Goal: Transaction & Acquisition: Purchase product/service

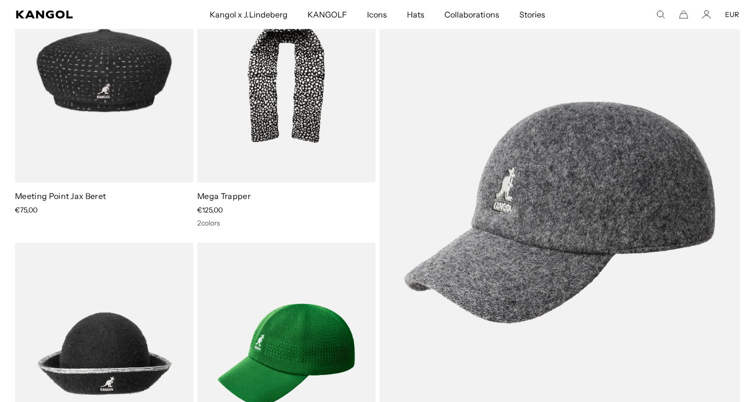
scroll to position [1304, 0]
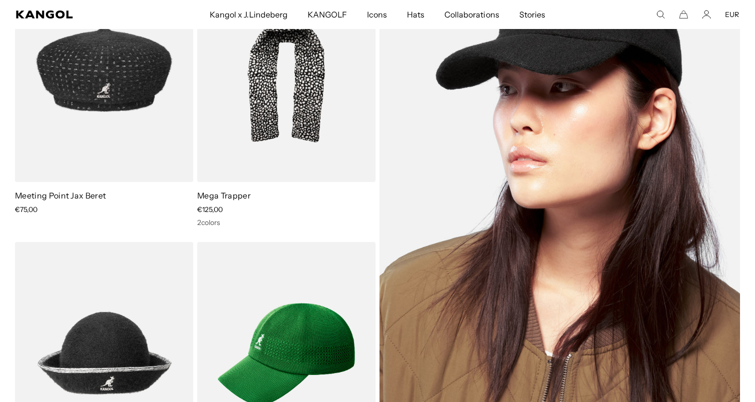
click at [611, 154] on img at bounding box center [560, 212] width 361 height 508
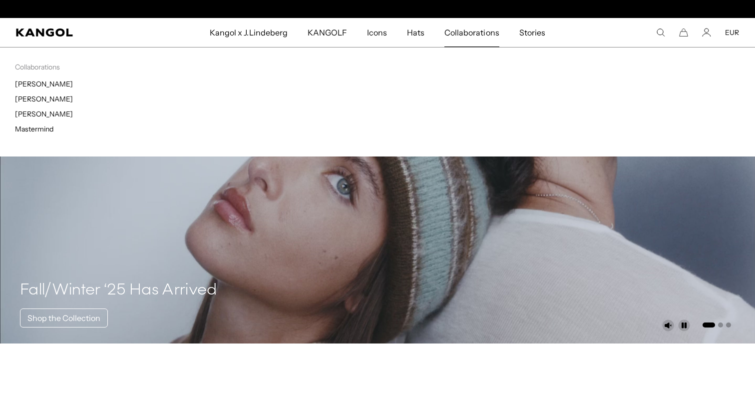
scroll to position [0, 206]
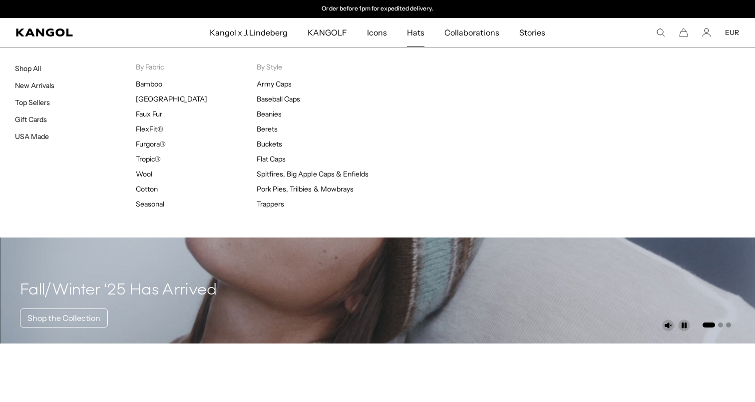
click at [419, 33] on span "Hats" at bounding box center [415, 32] width 17 height 29
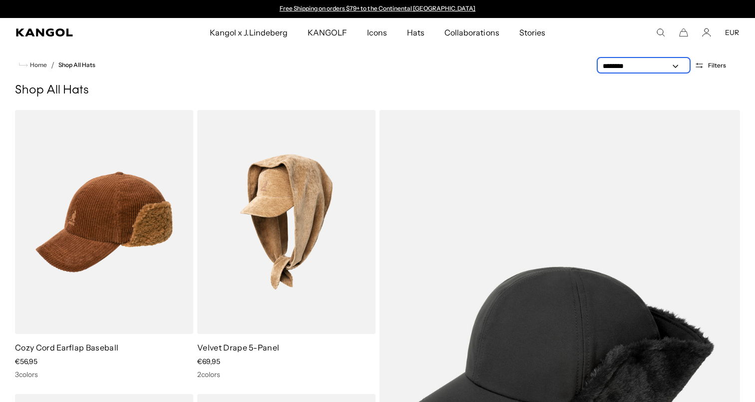
click at [638, 68] on select "**********" at bounding box center [644, 66] width 90 height 10
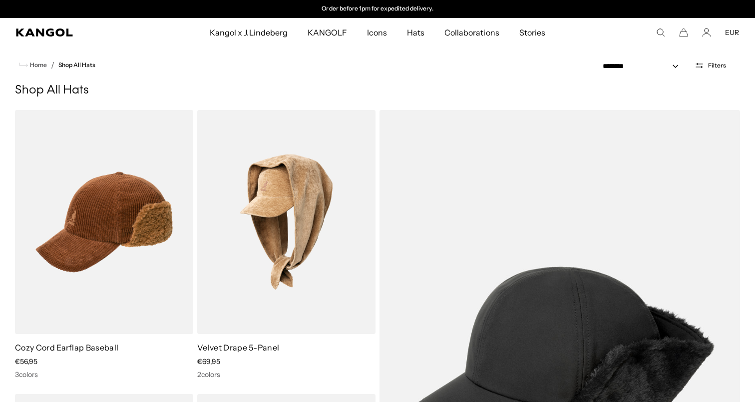
click at [717, 67] on span "Filters" at bounding box center [717, 65] width 18 height 7
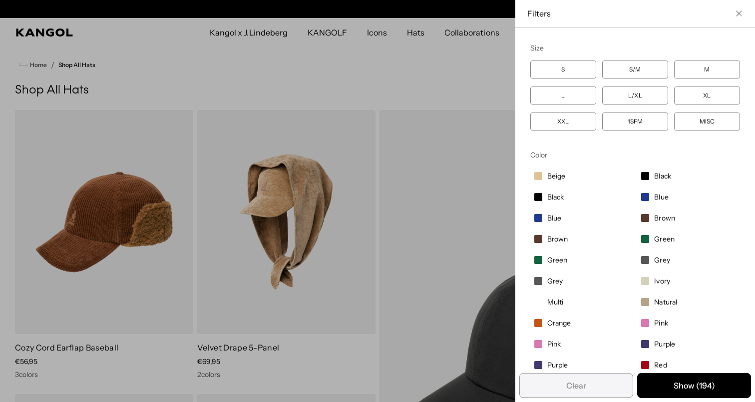
scroll to position [0, 0]
click at [689, 94] on label "XL" at bounding box center [707, 95] width 66 height 18
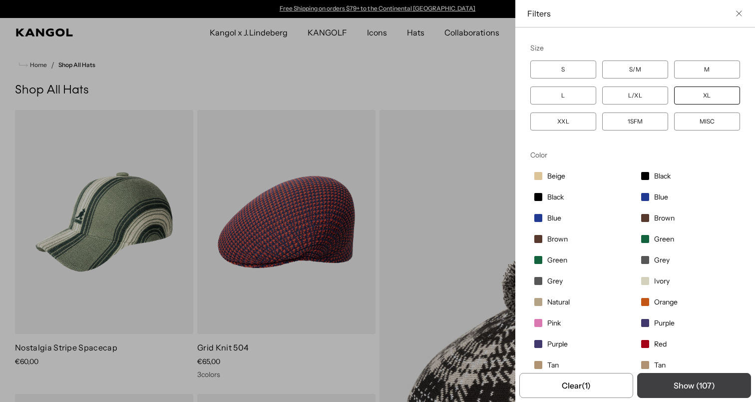
click at [698, 385] on button "Show ( 107 )" at bounding box center [694, 385] width 114 height 25
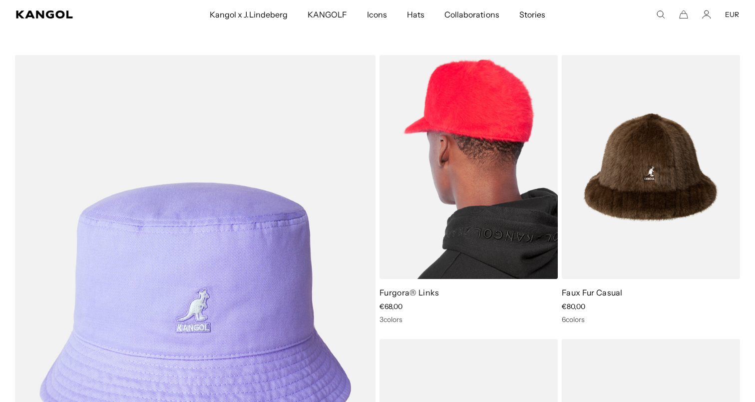
scroll to position [0, 206]
click at [455, 148] on img at bounding box center [469, 167] width 178 height 224
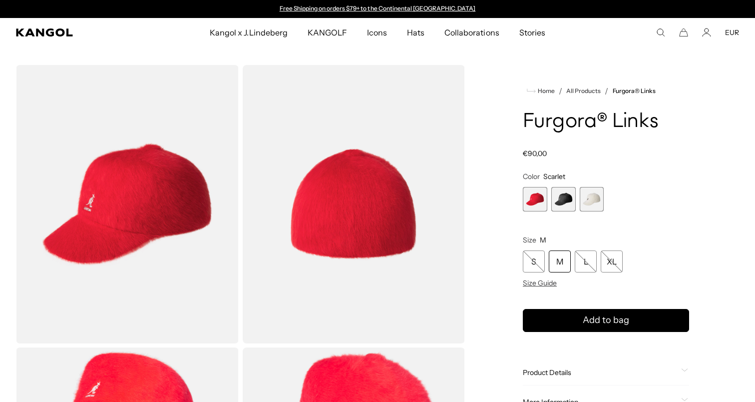
click at [581, 198] on span "3 of 3" at bounding box center [592, 199] width 24 height 24
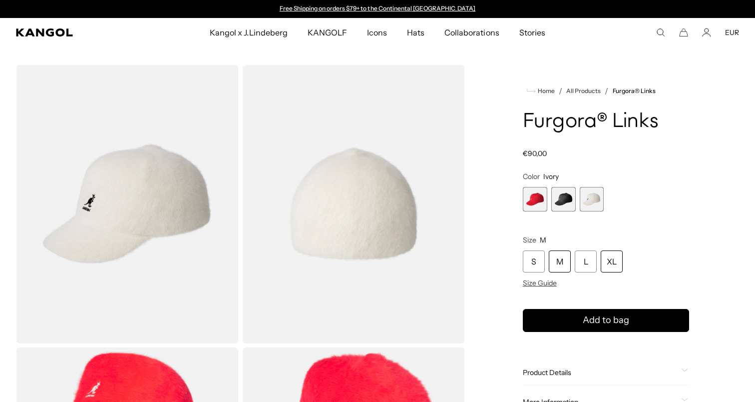
click at [608, 265] on div "XL" at bounding box center [612, 261] width 22 height 22
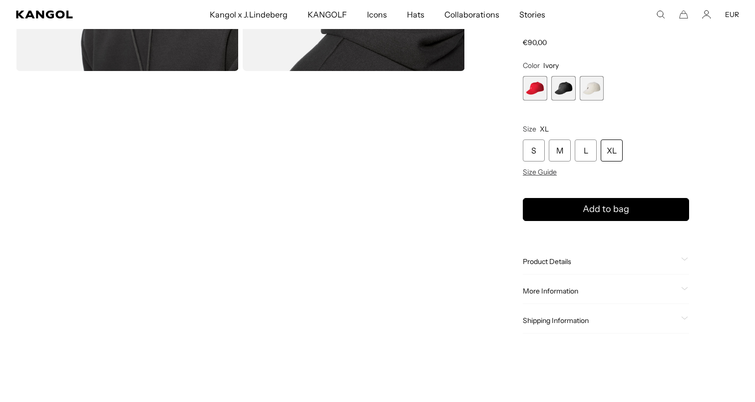
scroll to position [567, 0]
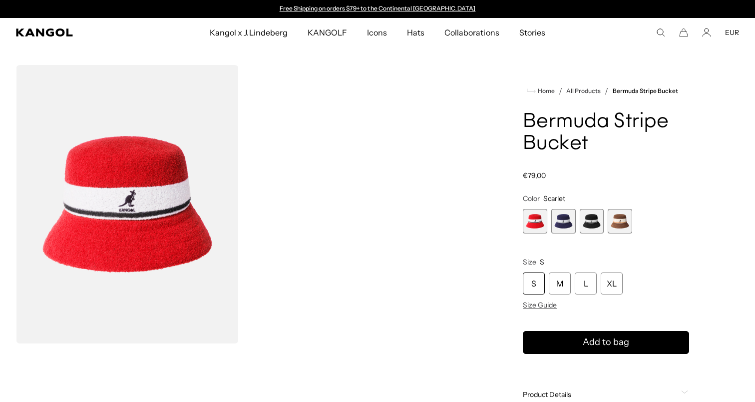
click at [566, 221] on span "2 of 4" at bounding box center [563, 221] width 24 height 24
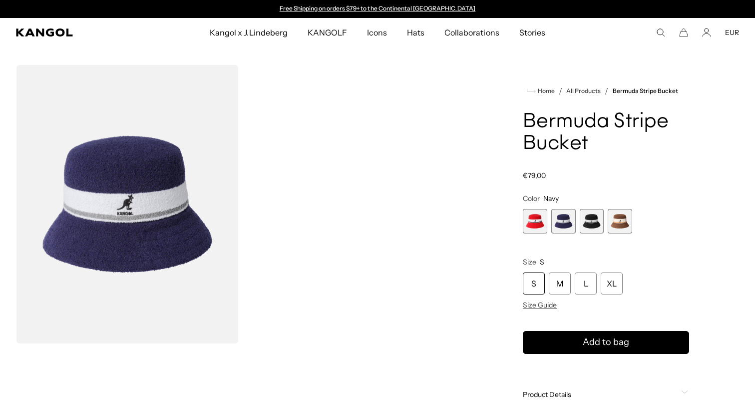
click at [602, 221] on span "3 of 4" at bounding box center [592, 221] width 24 height 24
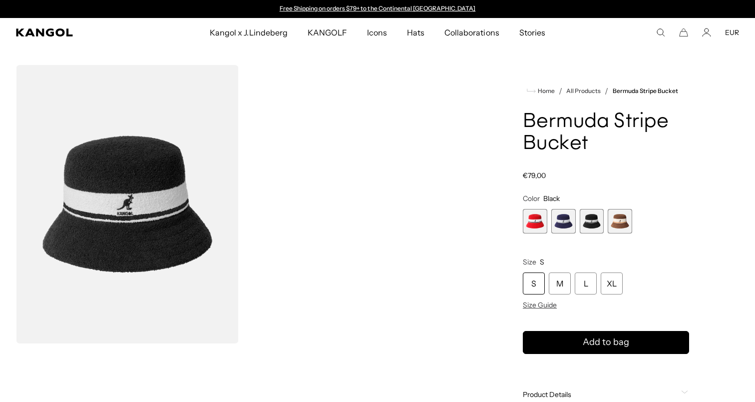
click at [618, 220] on span "4 of 4" at bounding box center [620, 221] width 24 height 24
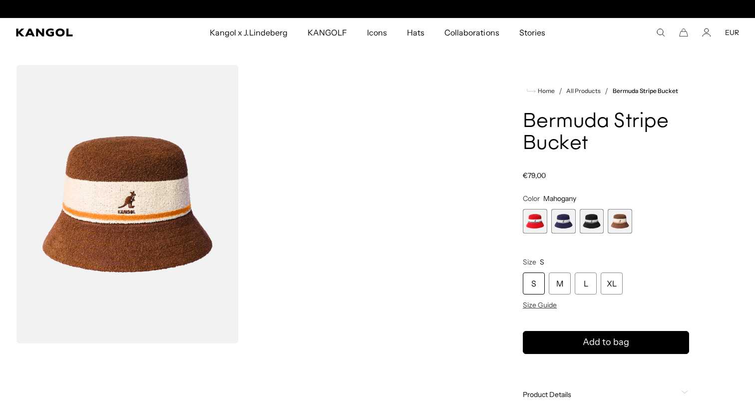
scroll to position [0, 206]
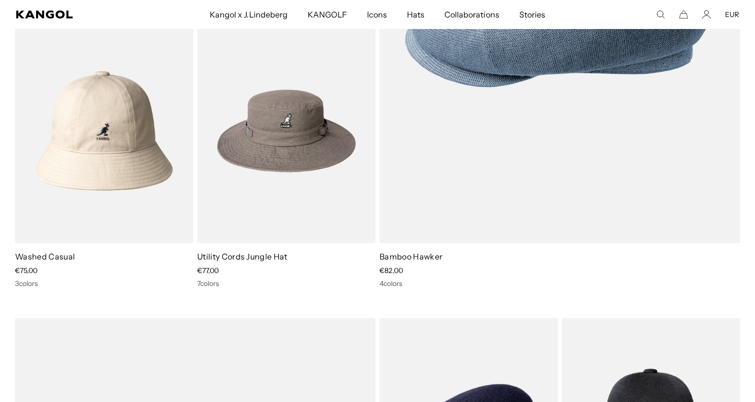
scroll to position [9492, 0]
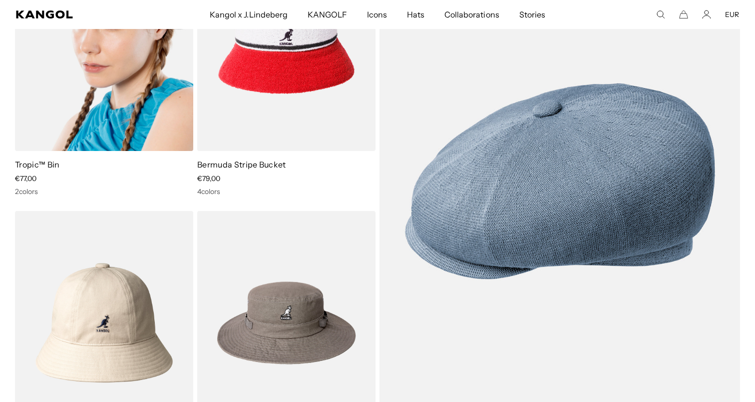
click at [120, 71] on img at bounding box center [104, 39] width 178 height 224
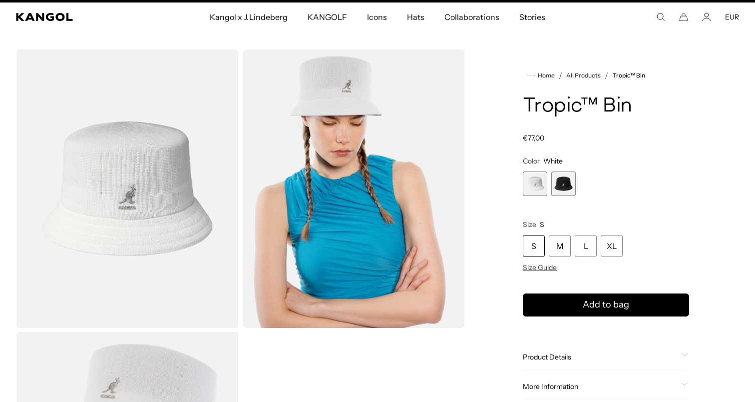
scroll to position [24, 0]
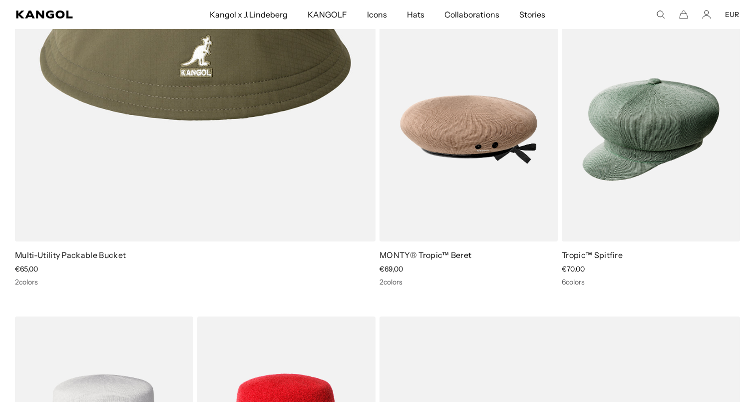
scroll to position [8880, 0]
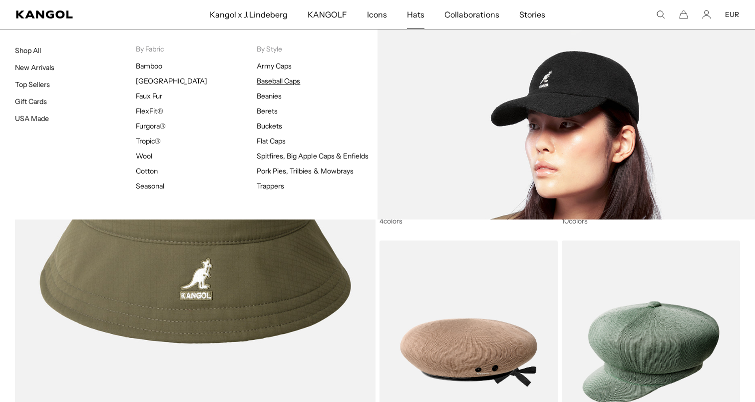
click at [282, 82] on link "Baseball Caps" at bounding box center [278, 80] width 43 height 9
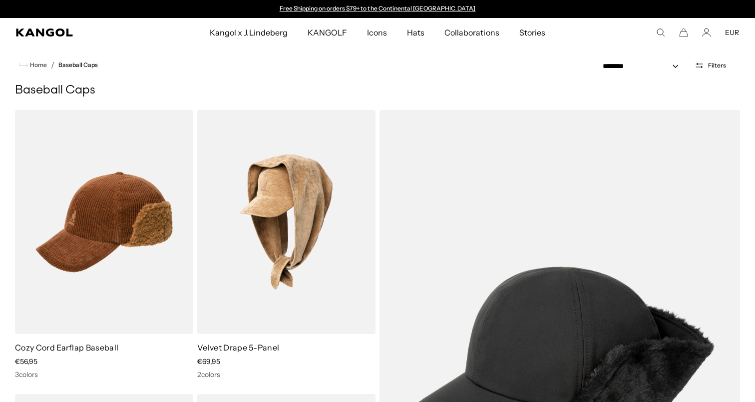
click at [716, 67] on span "Filters" at bounding box center [717, 65] width 18 height 7
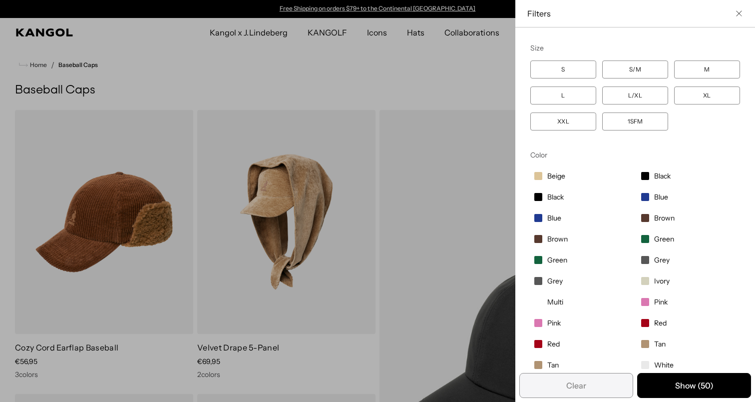
click at [701, 92] on label "XL" at bounding box center [707, 95] width 66 height 18
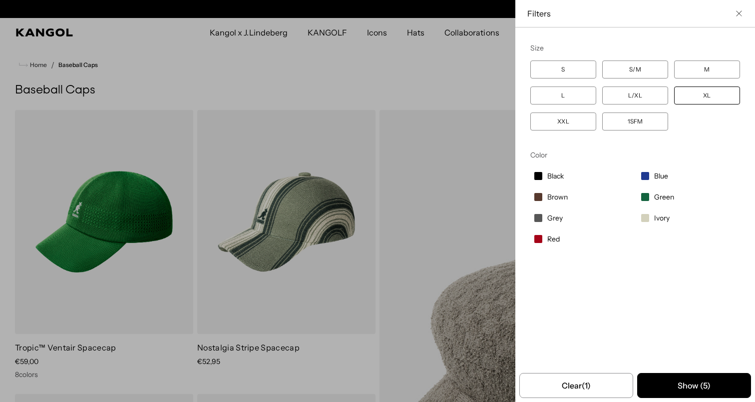
scroll to position [0, 206]
click at [480, 144] on div "Close filters list" at bounding box center [377, 201] width 755 height 402
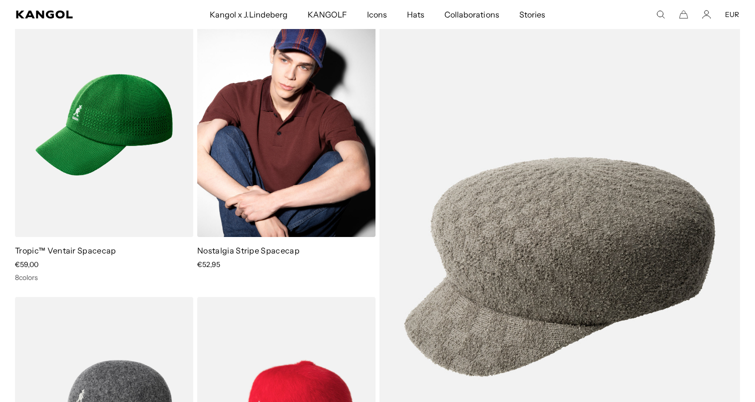
scroll to position [0, 0]
click at [322, 150] on img at bounding box center [286, 125] width 178 height 224
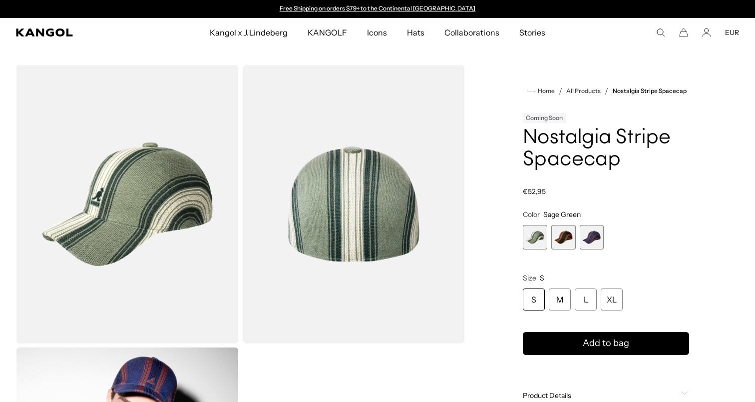
click at [561, 241] on span "2 of 3" at bounding box center [563, 237] width 24 height 24
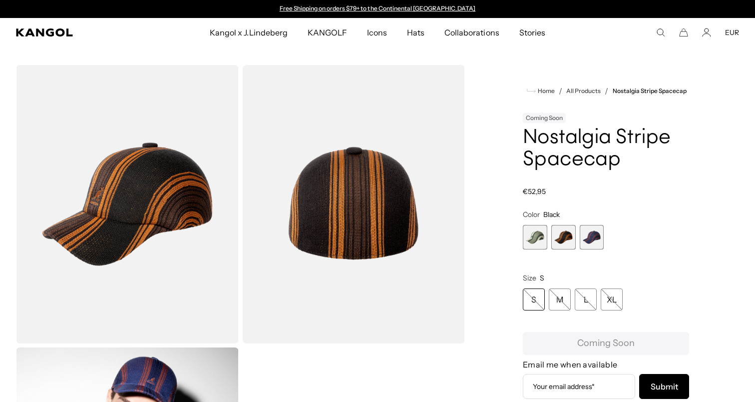
click at [536, 235] on span "1 of 3" at bounding box center [535, 237] width 24 height 24
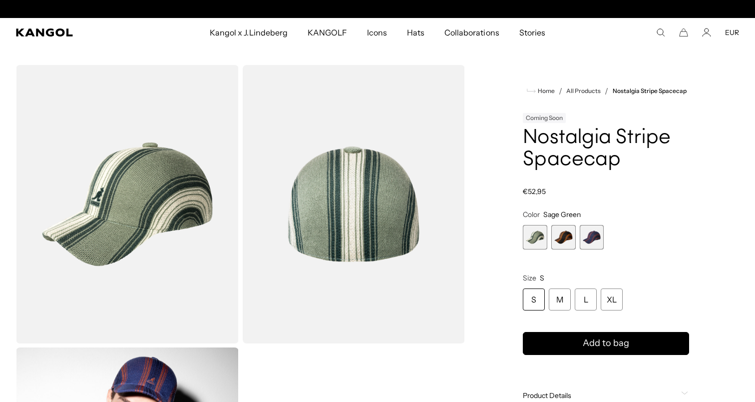
scroll to position [0, 206]
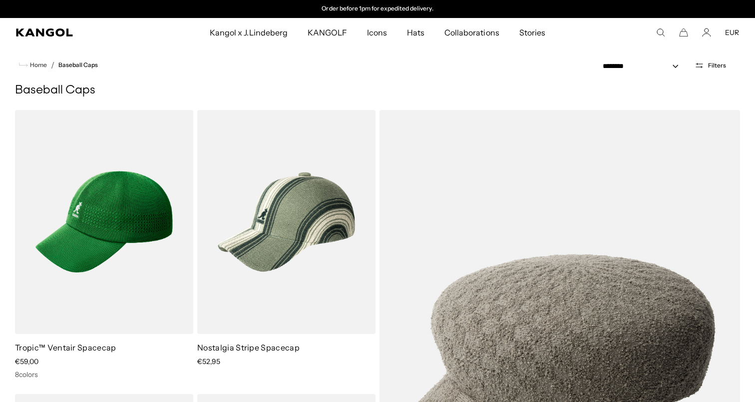
click at [700, 64] on icon "Open filters" at bounding box center [699, 64] width 7 height 0
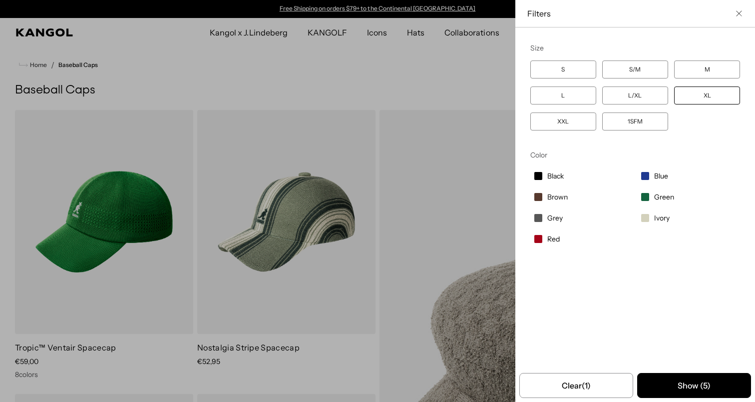
click at [399, 112] on div "Close filters list" at bounding box center [377, 201] width 755 height 402
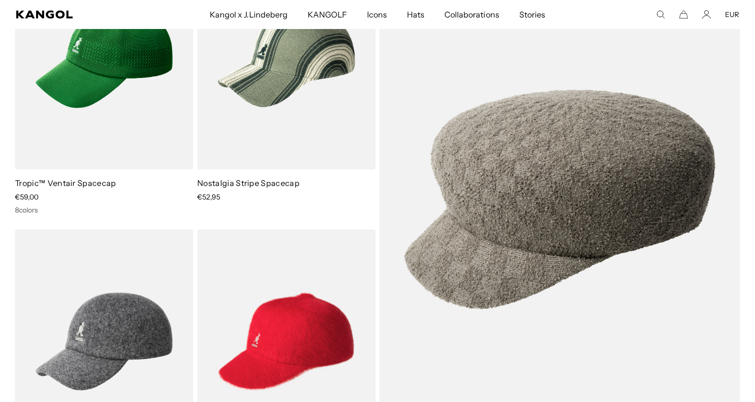
scroll to position [374, 0]
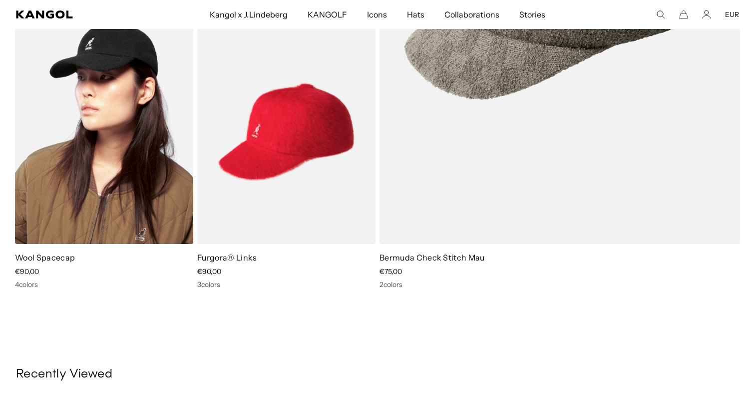
click at [103, 106] on img at bounding box center [104, 132] width 178 height 224
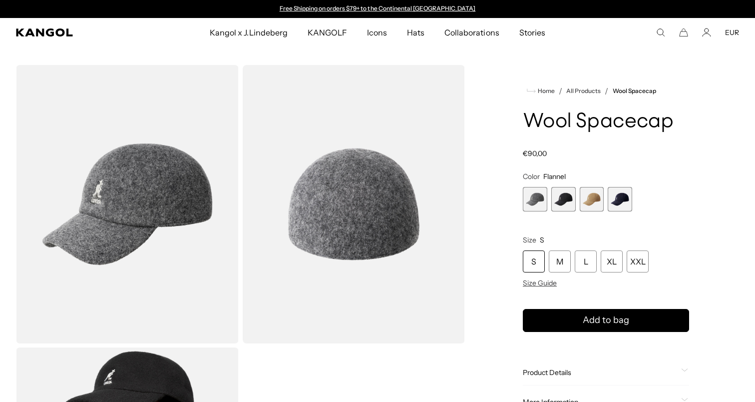
click at [580, 200] on span "3 of 4" at bounding box center [592, 199] width 24 height 24
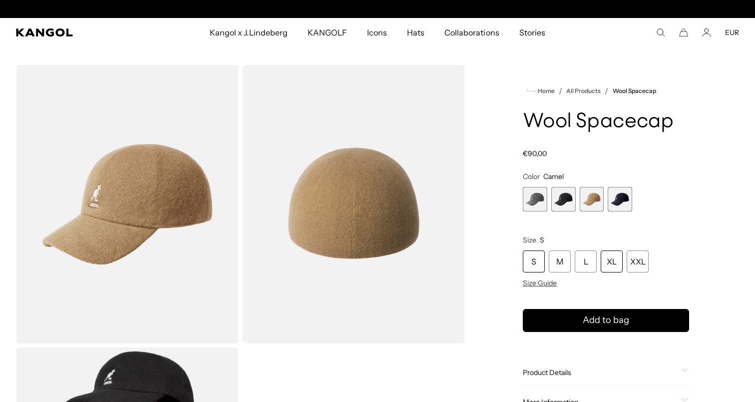
click at [608, 258] on div "XL" at bounding box center [612, 261] width 22 height 22
click at [592, 196] on span "3 of 4" at bounding box center [592, 199] width 24 height 24
click at [620, 196] on span "4 of 4" at bounding box center [620, 199] width 24 height 24
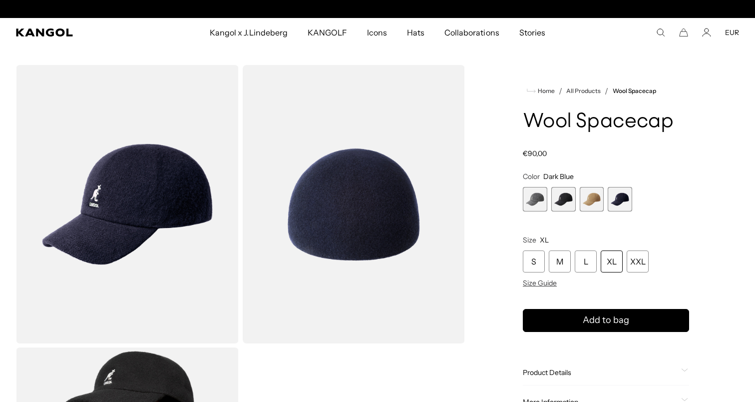
scroll to position [0, 206]
click at [555, 198] on span "2 of 4" at bounding box center [563, 199] width 24 height 24
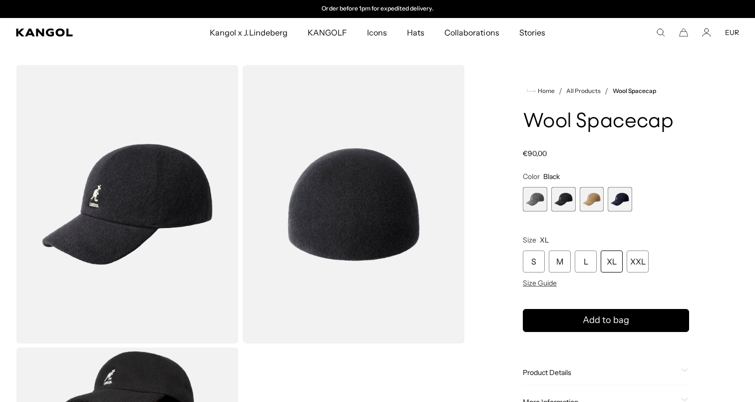
click at [545, 198] on span "1 of 4" at bounding box center [535, 199] width 24 height 24
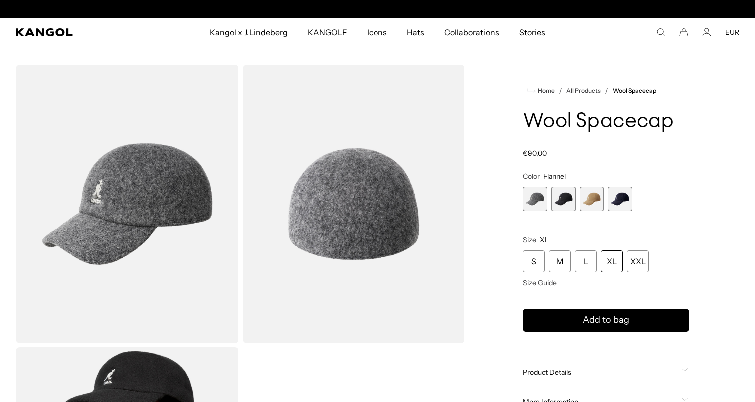
click at [563, 201] on span "2 of 4" at bounding box center [563, 199] width 24 height 24
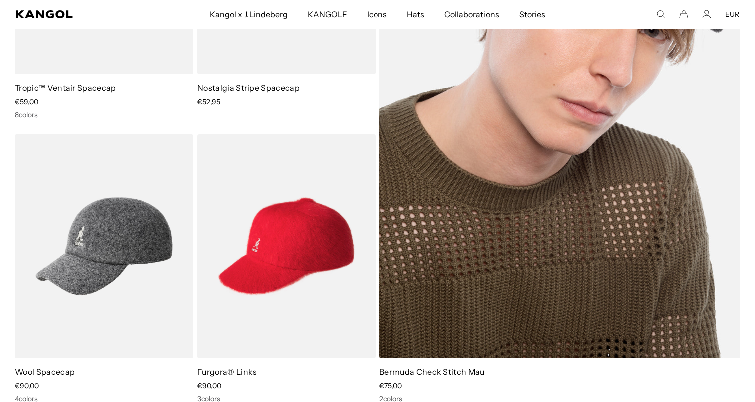
scroll to position [257, 0]
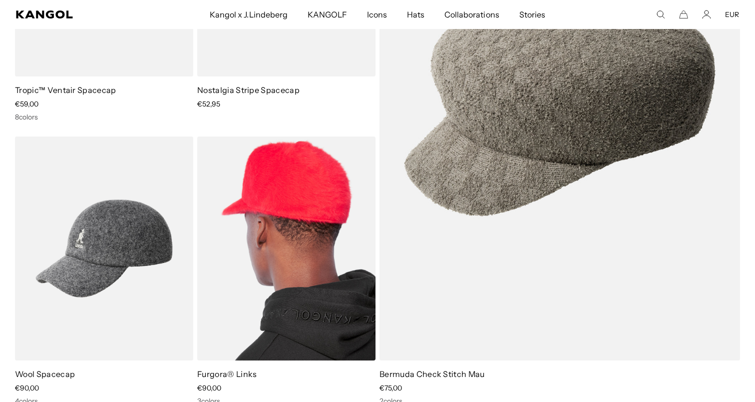
click at [320, 191] on img at bounding box center [286, 248] width 178 height 224
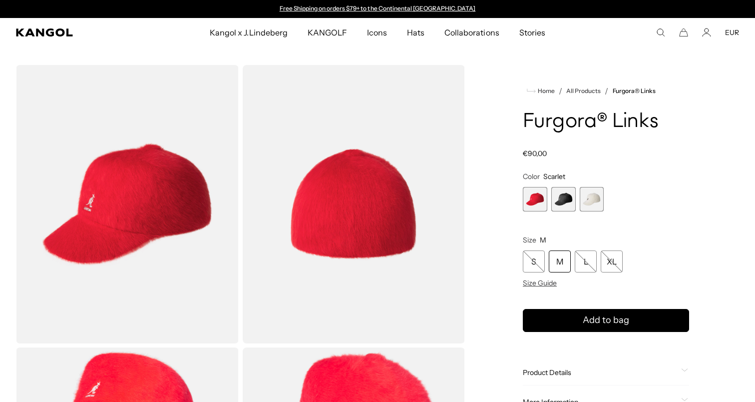
click at [595, 199] on span "3 of 3" at bounding box center [592, 199] width 24 height 24
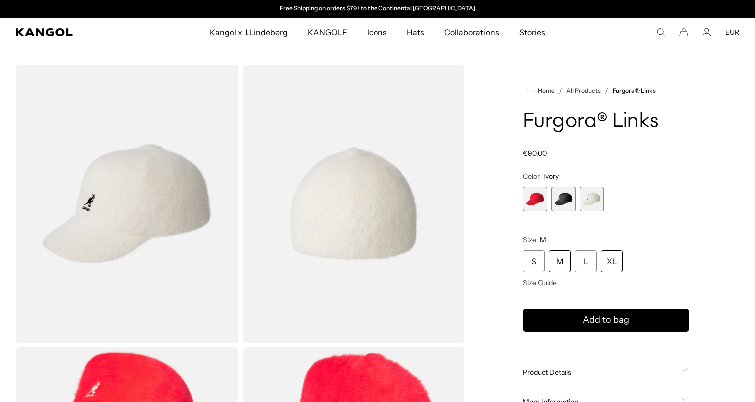
click at [616, 259] on div "XL" at bounding box center [612, 261] width 22 height 22
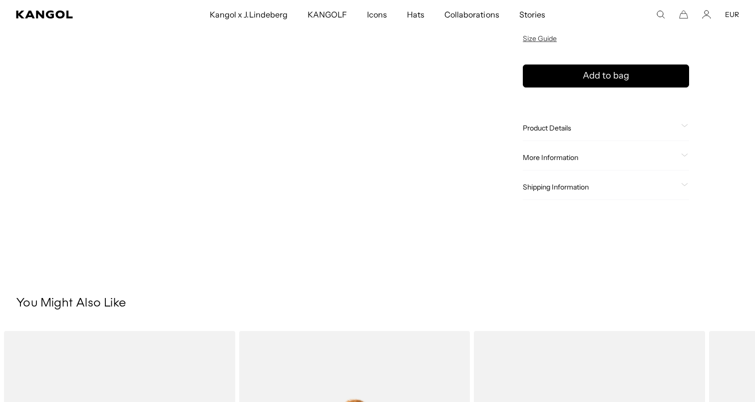
scroll to position [696, 0]
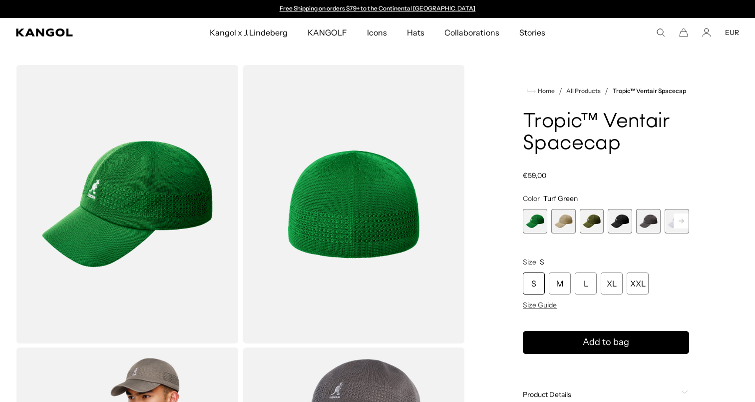
click at [685, 223] on rect at bounding box center [681, 220] width 15 height 15
click at [656, 222] on span "7 of 8" at bounding box center [648, 221] width 24 height 24
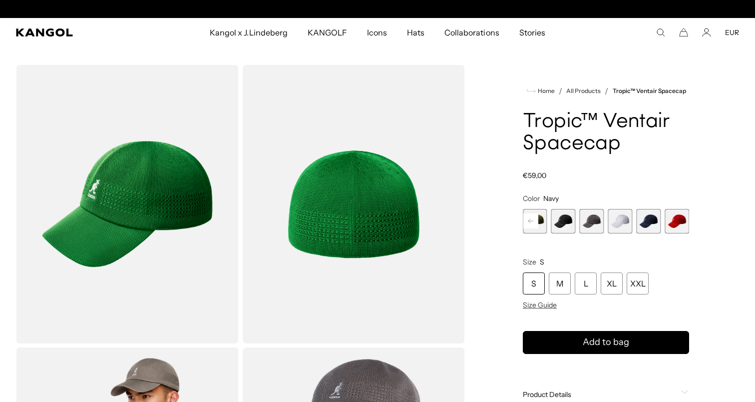
scroll to position [0, 206]
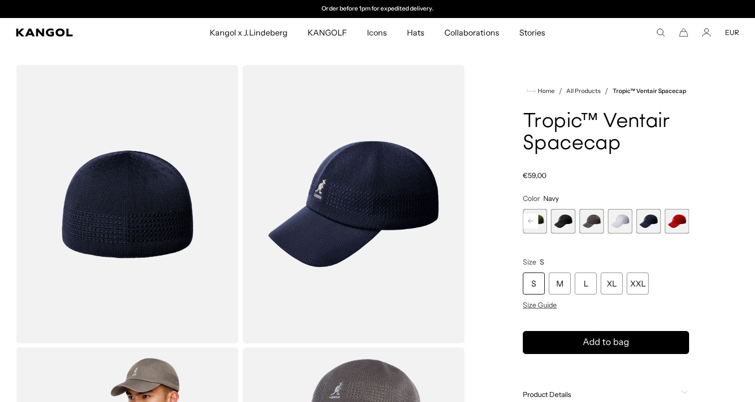
click at [625, 222] on span "6 of 8" at bounding box center [620, 221] width 24 height 24
click at [611, 222] on span "6 of 8" at bounding box center [620, 221] width 24 height 24
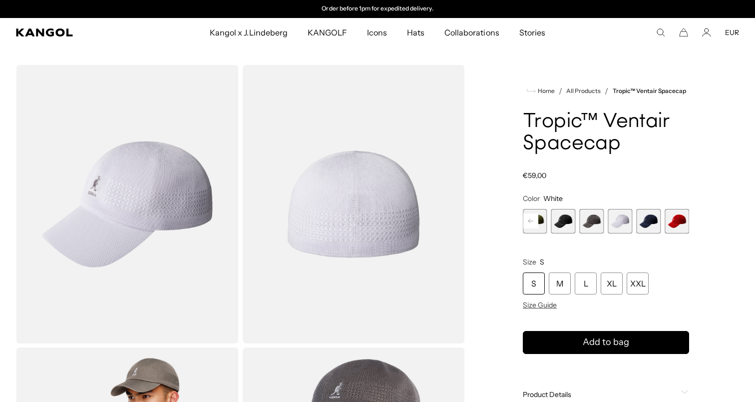
click at [587, 224] on span "5 of 8" at bounding box center [592, 221] width 24 height 24
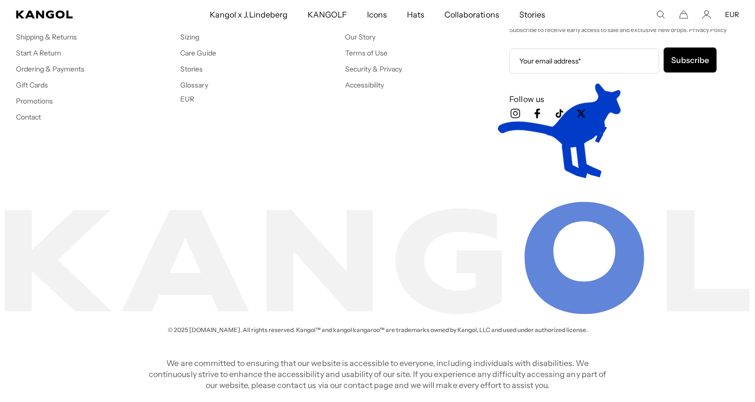
scroll to position [0, 206]
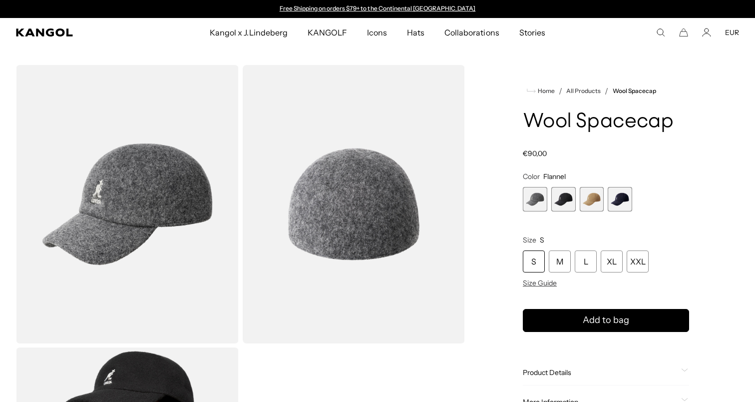
click at [592, 199] on span "3 of 4" at bounding box center [592, 199] width 24 height 24
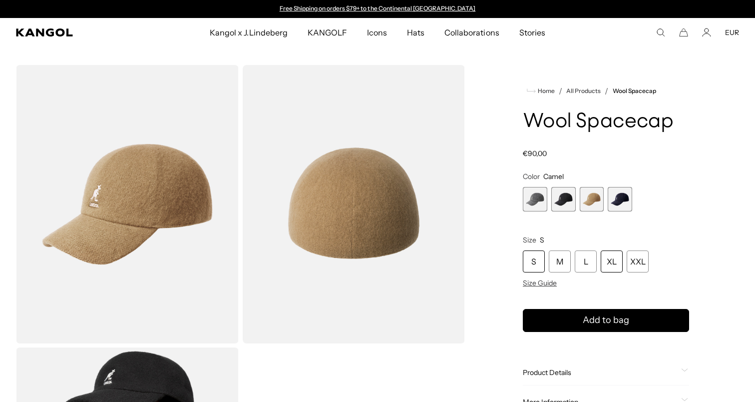
click at [617, 257] on div "XL" at bounding box center [612, 261] width 22 height 22
click at [621, 138] on div "Wool Spacecap Regular price €90,00 Regular price Sale price €90,00" at bounding box center [606, 134] width 166 height 47
click at [621, 137] on div "Wool Spacecap Regular price €90,00 Regular price Sale price €90,00" at bounding box center [606, 134] width 166 height 47
click at [623, 130] on h1 "Wool Spacecap" at bounding box center [606, 122] width 166 height 22
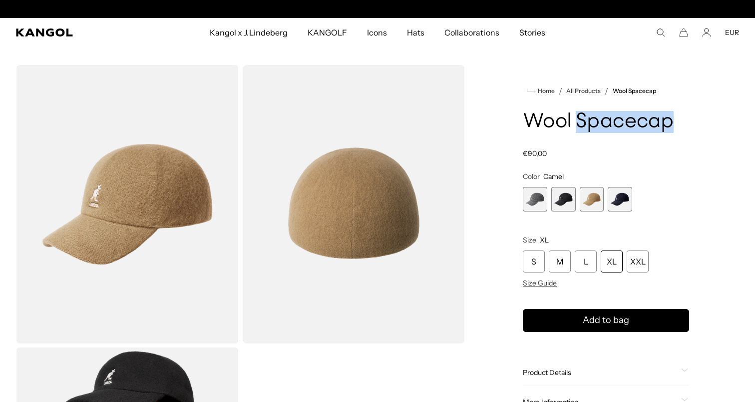
scroll to position [0, 0]
click at [623, 130] on h1 "Wool Spacecap" at bounding box center [606, 122] width 166 height 22
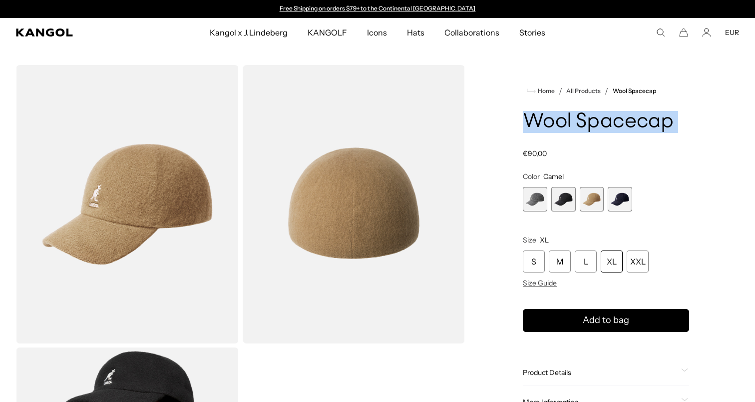
click at [623, 130] on h1 "Wool Spacecap" at bounding box center [606, 122] width 166 height 22
copy div "Wool Spacecap"
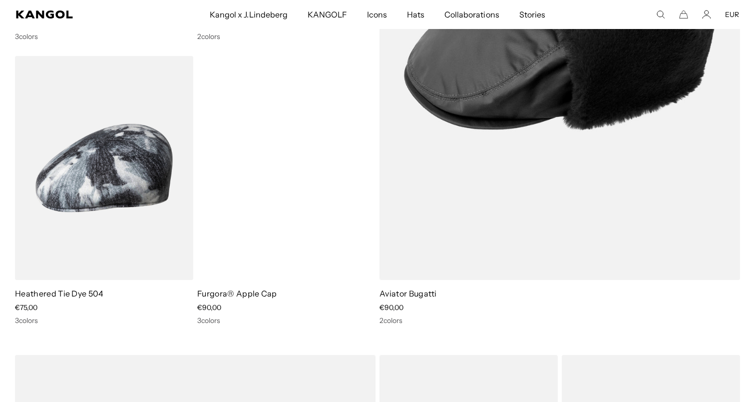
scroll to position [0, 206]
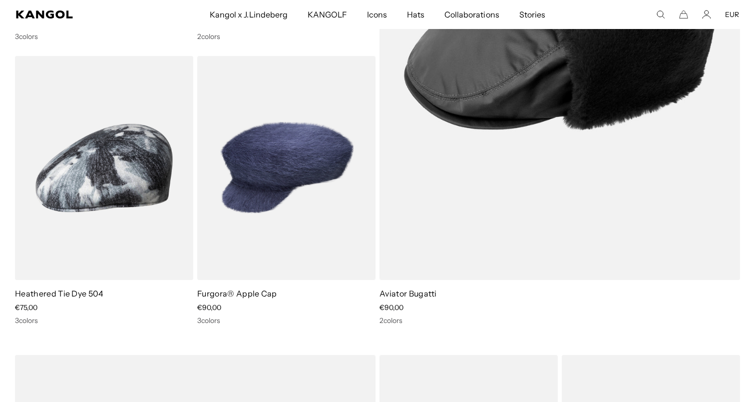
click at [421, 18] on span "Hats" at bounding box center [415, 14] width 17 height 29
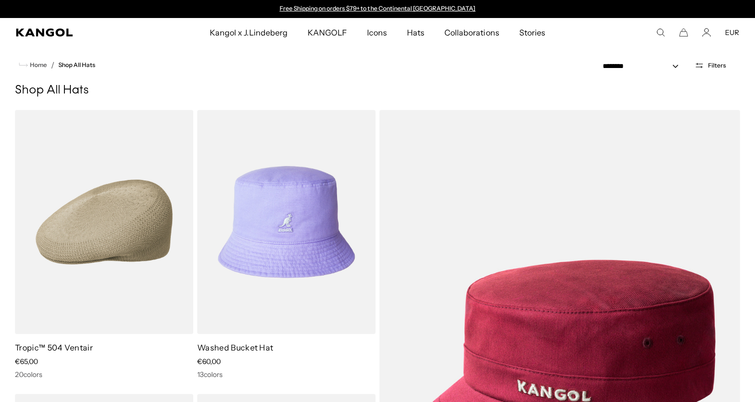
click at [712, 65] on span "Filters" at bounding box center [717, 65] width 18 height 7
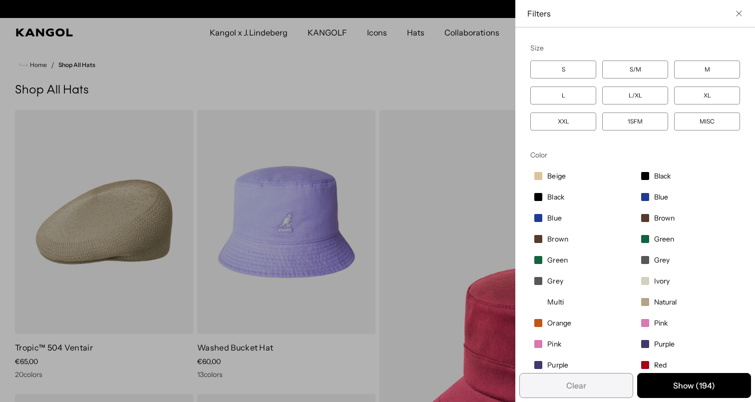
scroll to position [0, 206]
click at [711, 95] on label "XL" at bounding box center [707, 95] width 66 height 18
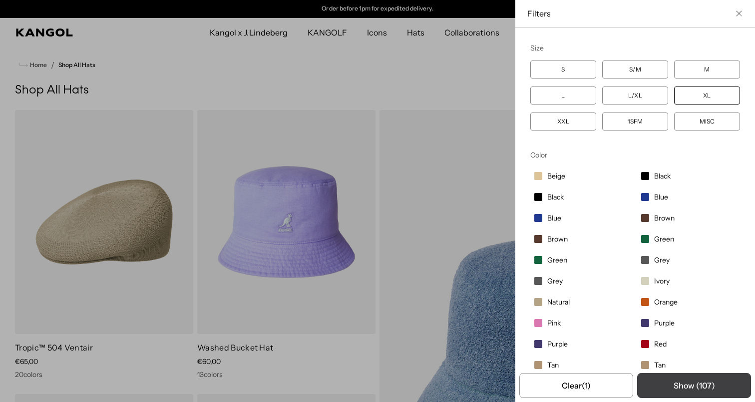
click at [681, 388] on button "Show ( 107 )" at bounding box center [694, 385] width 114 height 25
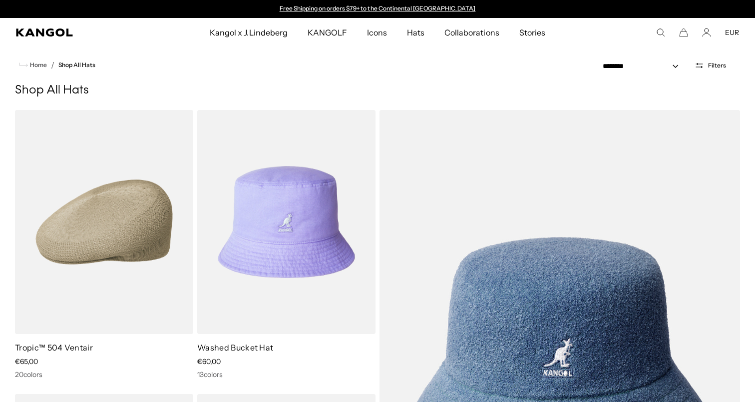
click at [699, 66] on icon "Open filters" at bounding box center [699, 65] width 9 height 9
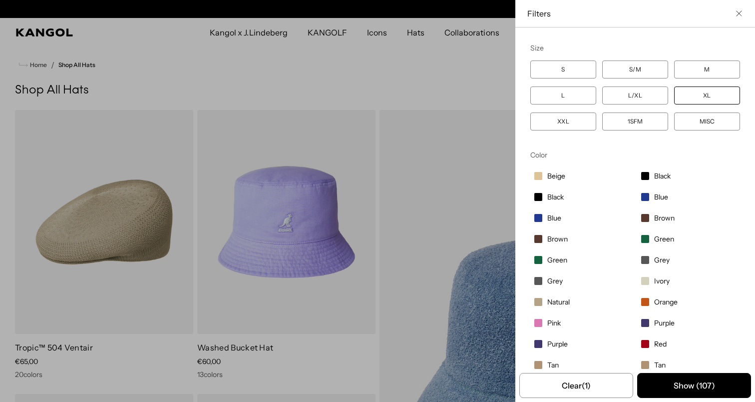
scroll to position [0, 206]
click at [631, 111] on ul "S S/M M L L/XL XL XXL 1SFM MISC" at bounding box center [635, 95] width 210 height 70
click at [645, 93] on label "L/XL" at bounding box center [635, 95] width 66 height 18
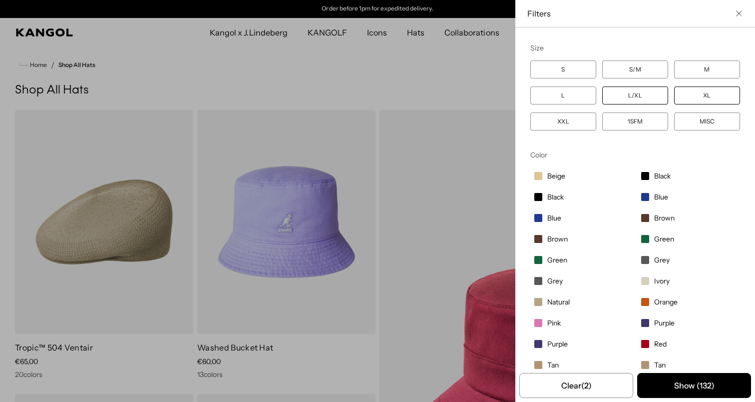
click at [702, 98] on label "XL" at bounding box center [707, 95] width 66 height 18
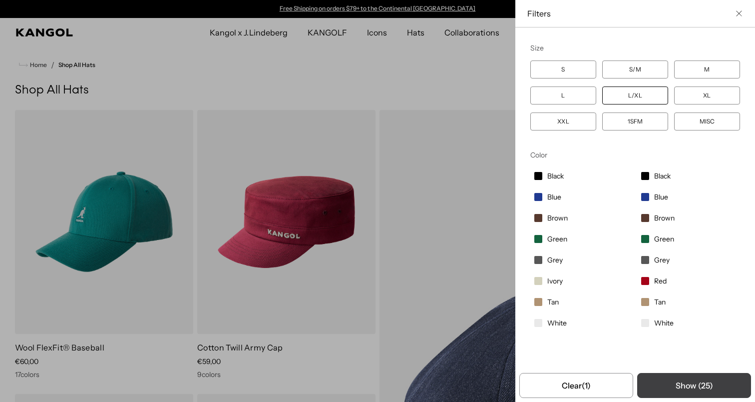
click at [707, 384] on button "Show ( 25 )" at bounding box center [694, 385] width 114 height 25
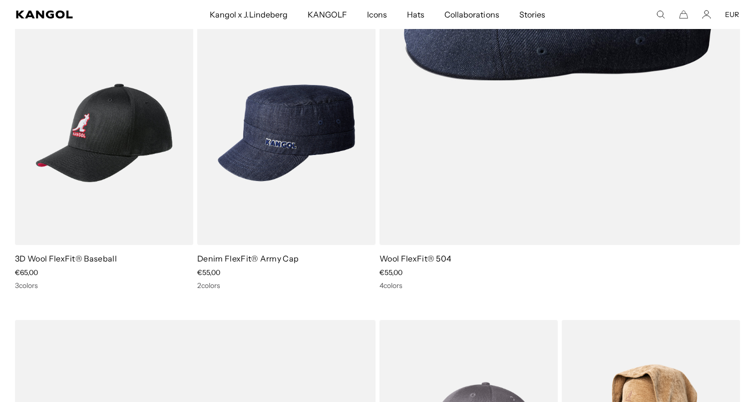
scroll to position [370, 0]
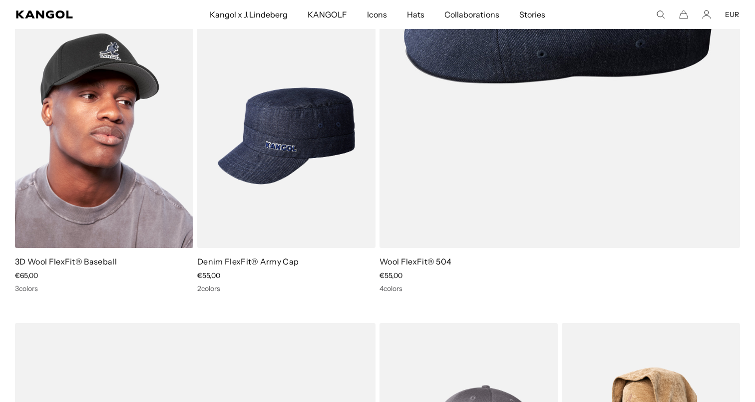
click at [125, 184] on img at bounding box center [104, 136] width 178 height 224
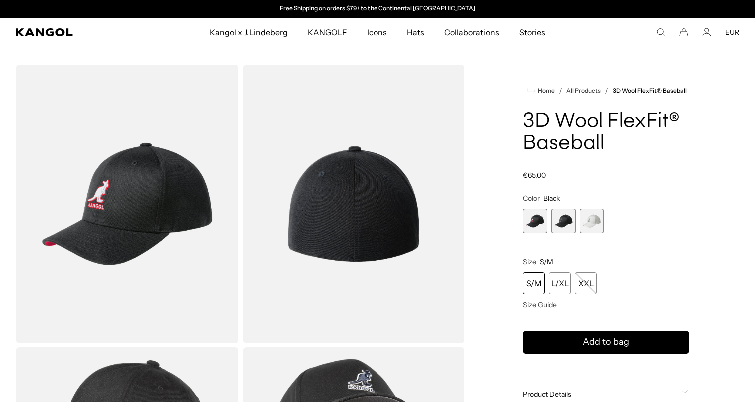
click at [597, 219] on span "3 of 3" at bounding box center [592, 221] width 24 height 24
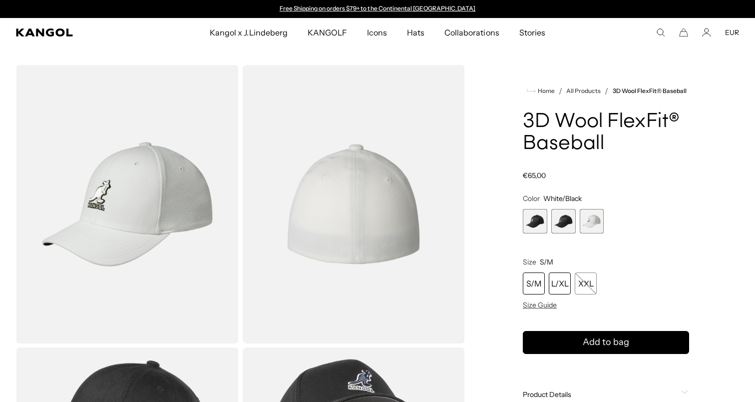
click at [560, 287] on div "L/XL" at bounding box center [560, 283] width 22 height 22
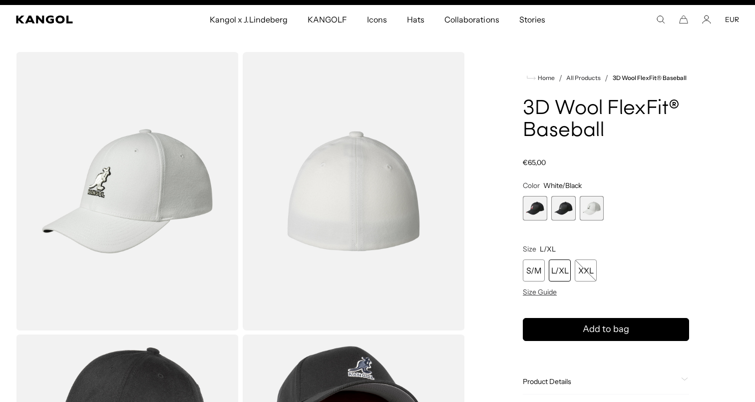
click at [537, 215] on span "1 of 3" at bounding box center [535, 208] width 24 height 24
click at [562, 212] on span "2 of 3" at bounding box center [563, 208] width 24 height 24
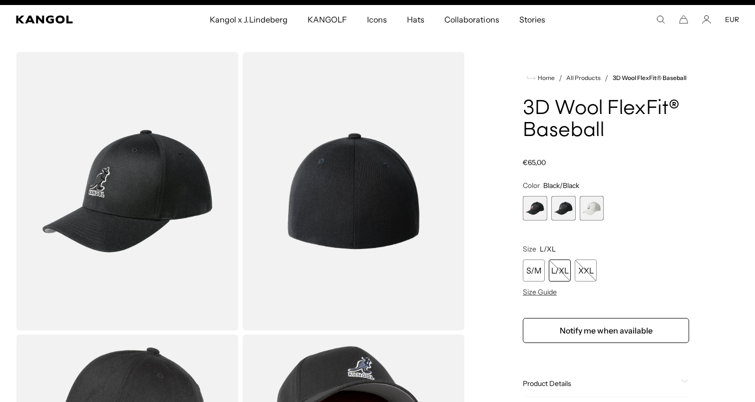
click at [527, 209] on span "1 of 3" at bounding box center [535, 208] width 24 height 24
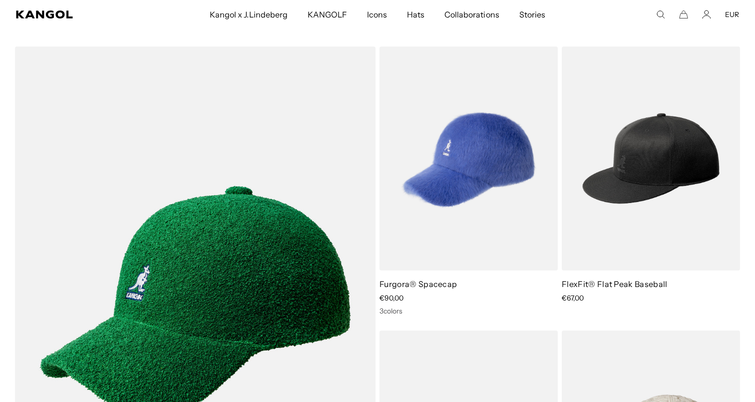
scroll to position [1844, 0]
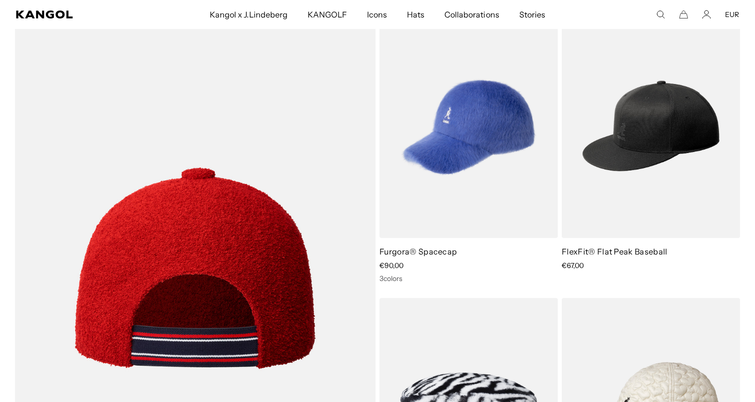
click at [258, 220] on img at bounding box center [195, 268] width 361 height 508
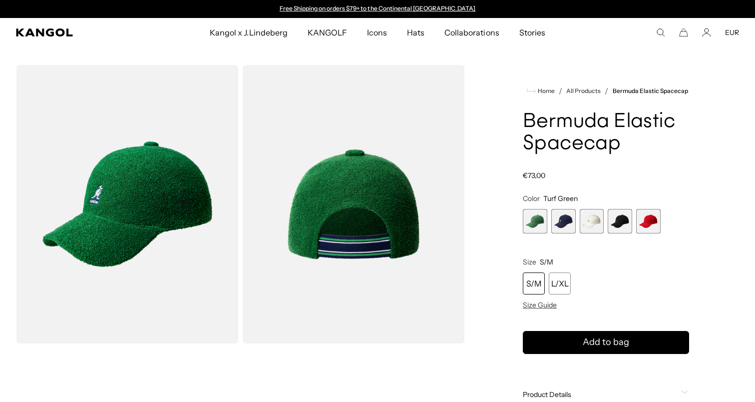
click at [530, 217] on span "1 of 5" at bounding box center [535, 221] width 24 height 24
click at [563, 282] on div "L/XL" at bounding box center [560, 283] width 22 height 22
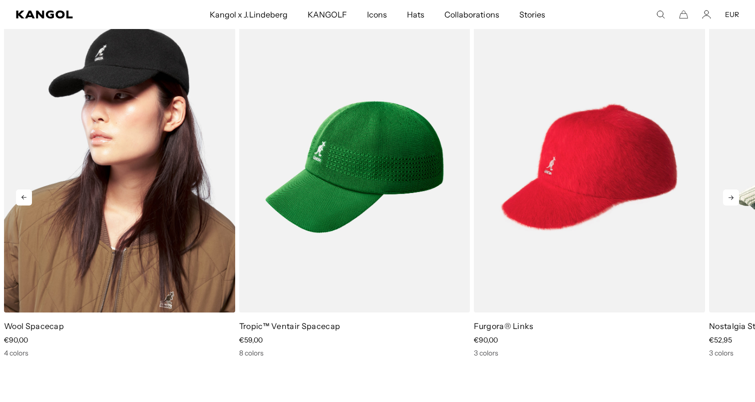
scroll to position [0, 206]
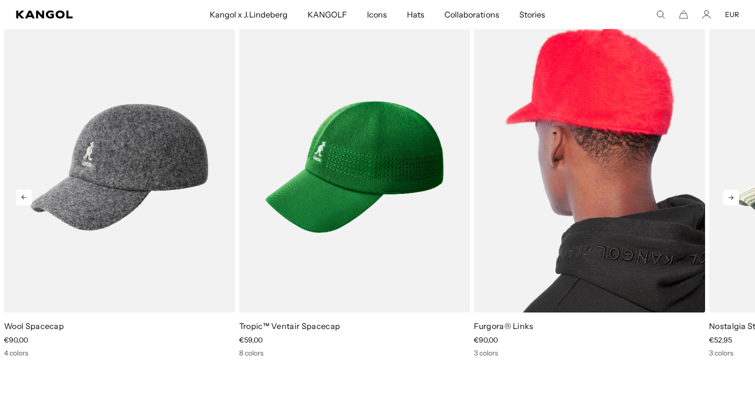
click at [620, 154] on img "3 of 5" at bounding box center [589, 167] width 231 height 290
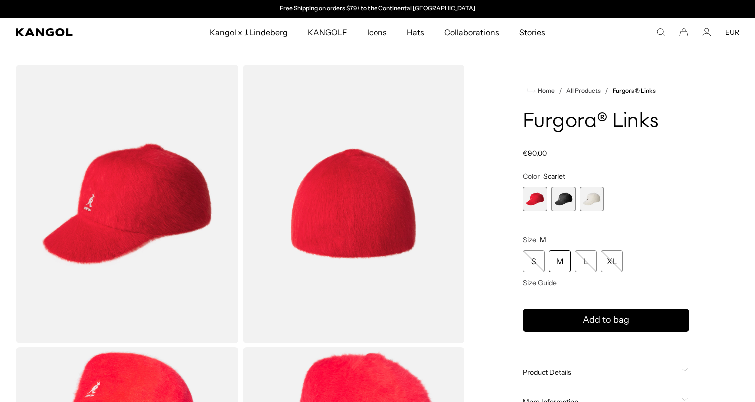
click at [565, 203] on span "2 of 3" at bounding box center [563, 199] width 24 height 24
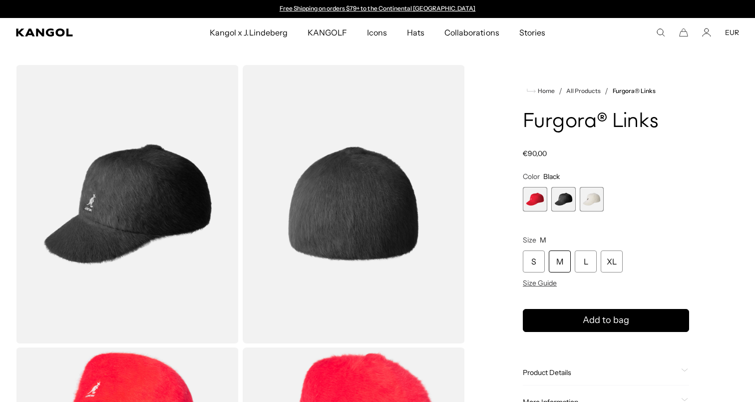
click at [590, 200] on span "3 of 3" at bounding box center [592, 199] width 24 height 24
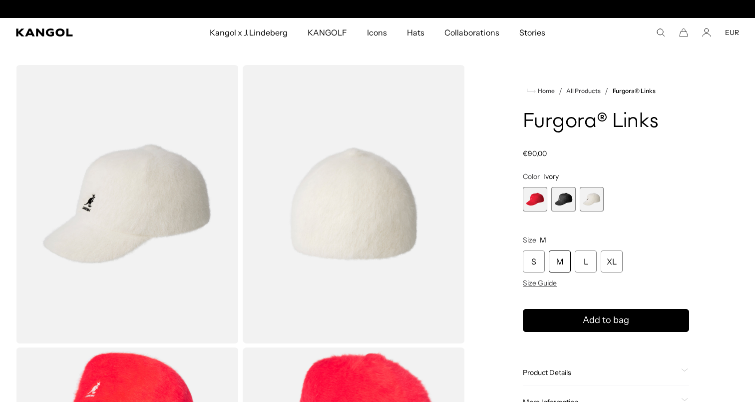
scroll to position [0, 206]
click at [562, 197] on span "2 of 3" at bounding box center [563, 199] width 24 height 24
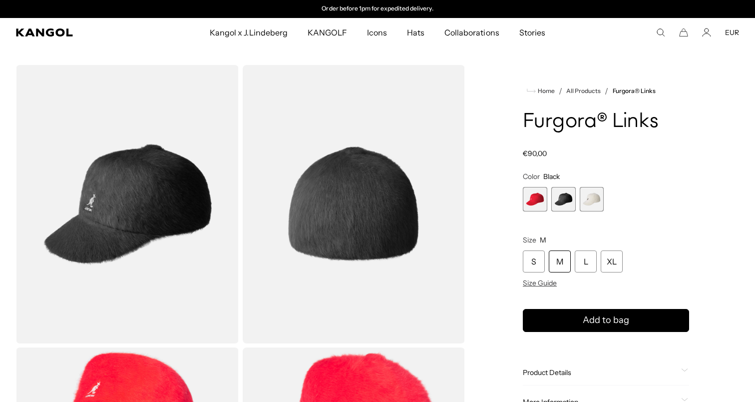
click at [536, 201] on span "1 of 3" at bounding box center [535, 199] width 24 height 24
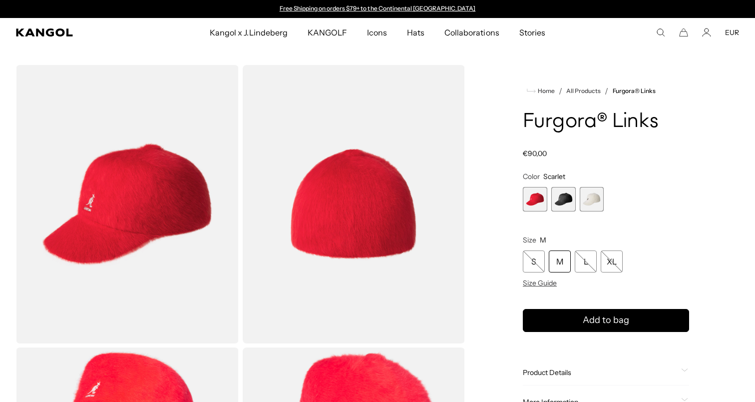
click at [562, 203] on span "2 of 3" at bounding box center [563, 199] width 24 height 24
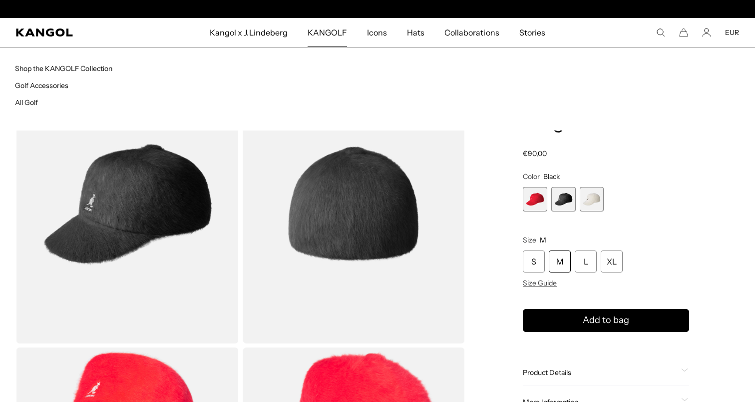
scroll to position [0, 206]
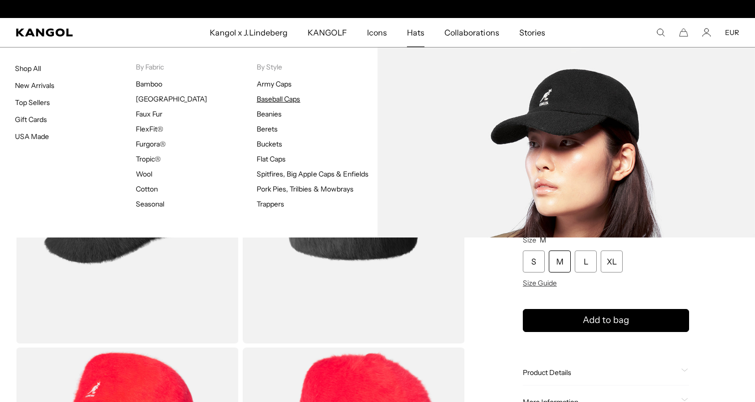
click at [271, 100] on link "Baseball Caps" at bounding box center [278, 98] width 43 height 9
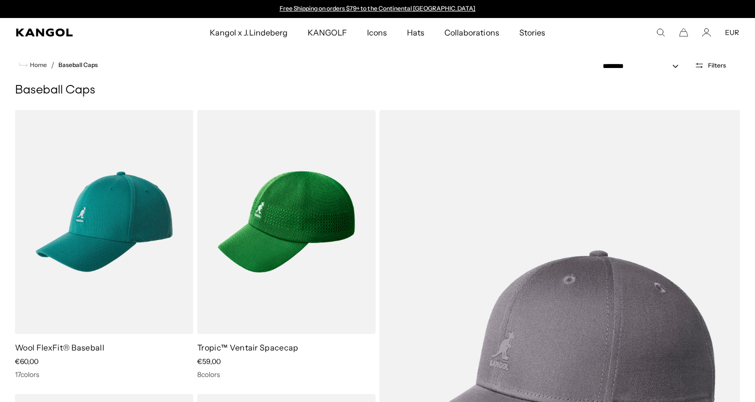
click at [715, 72] on div "**********" at bounding box center [669, 65] width 171 height 36
click at [714, 63] on span "Filters" at bounding box center [717, 65] width 18 height 7
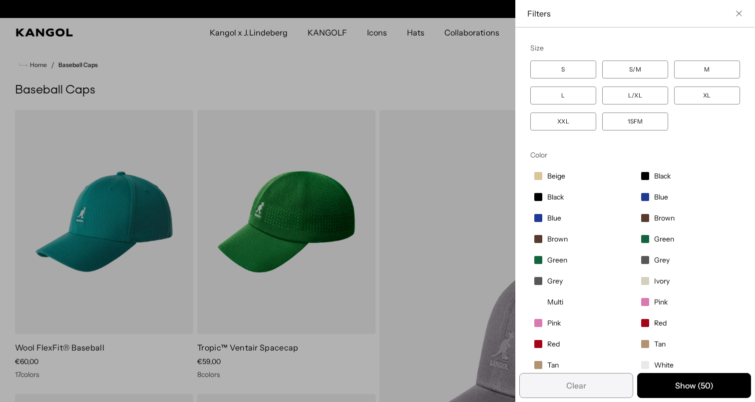
click at [436, 138] on div "Close filters list" at bounding box center [377, 201] width 755 height 402
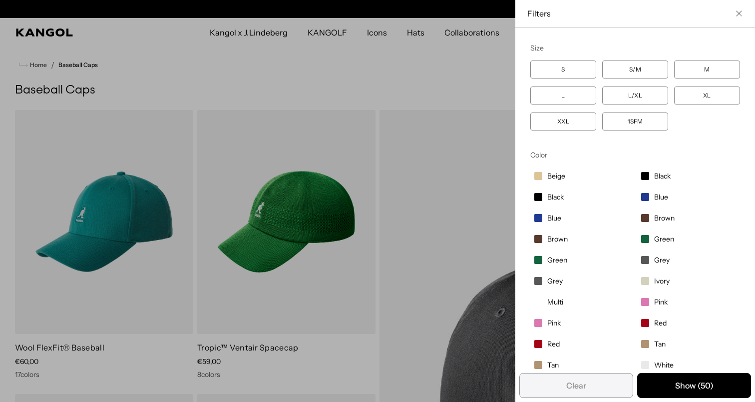
scroll to position [0, 206]
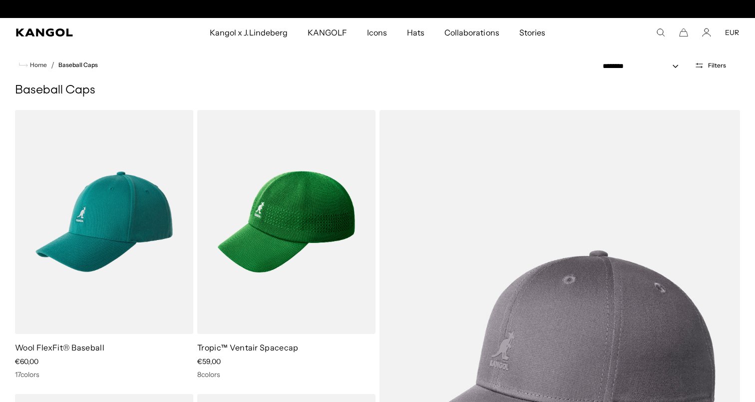
click at [721, 62] on span "Filters" at bounding box center [717, 65] width 18 height 7
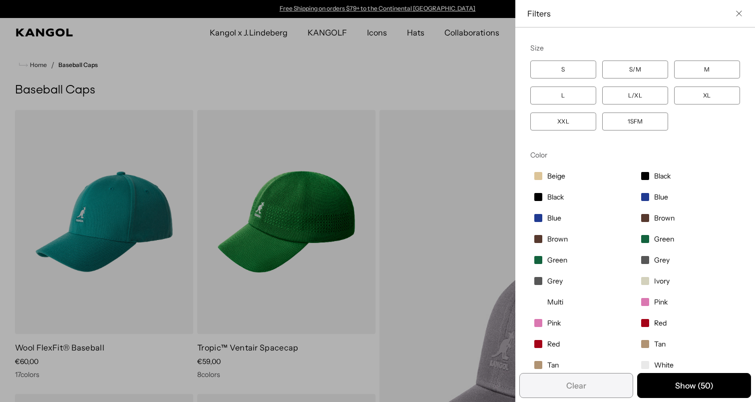
click at [711, 92] on label "XL" at bounding box center [707, 95] width 66 height 18
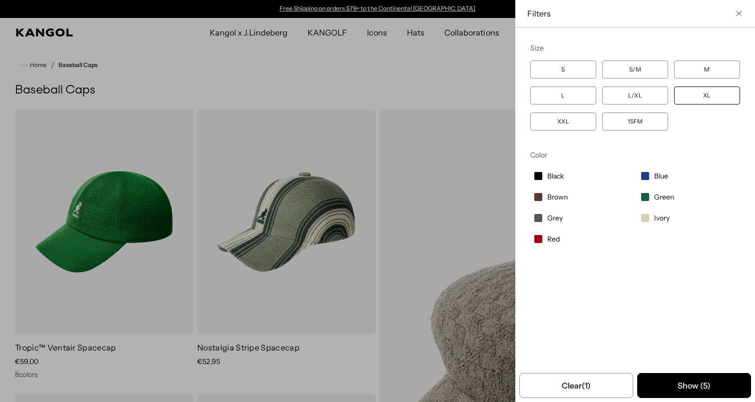
click at [383, 39] on div "Close filters list" at bounding box center [377, 201] width 755 height 402
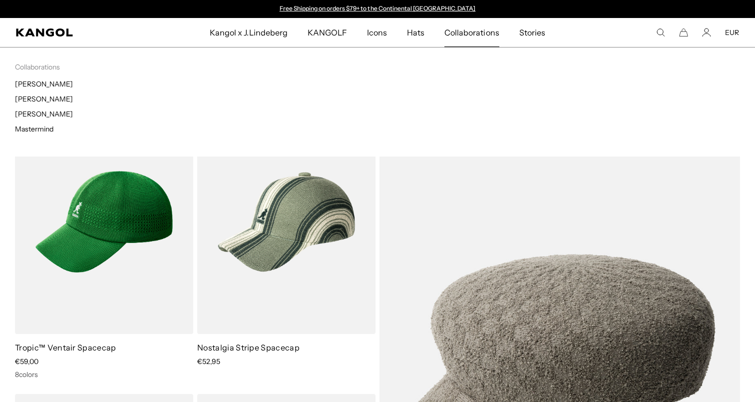
click at [427, 34] on link "Hats" at bounding box center [415, 32] width 37 height 29
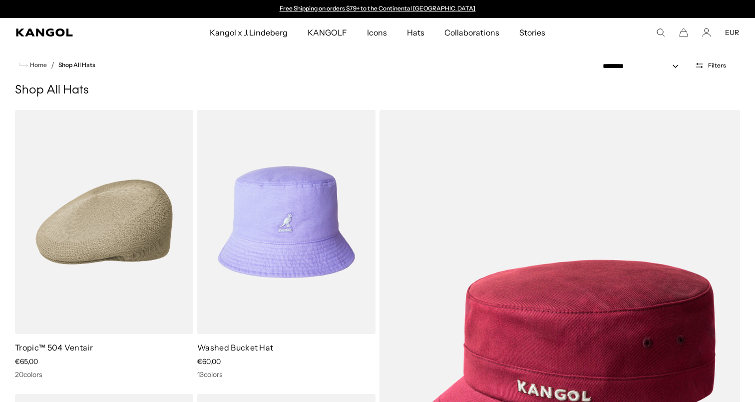
click at [717, 66] on span "Filters" at bounding box center [717, 65] width 18 height 7
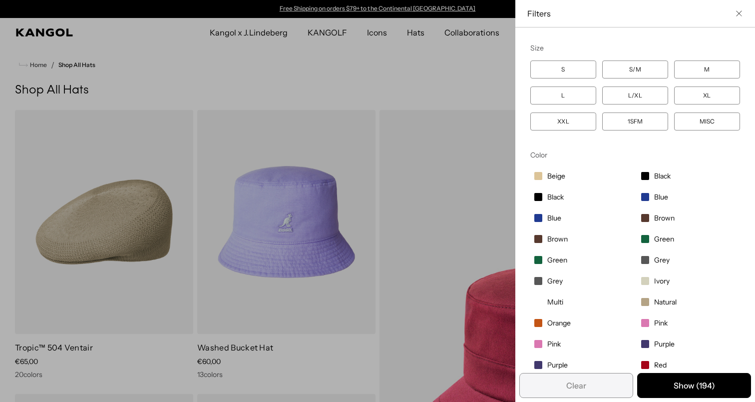
click at [698, 98] on label "XL" at bounding box center [707, 95] width 66 height 18
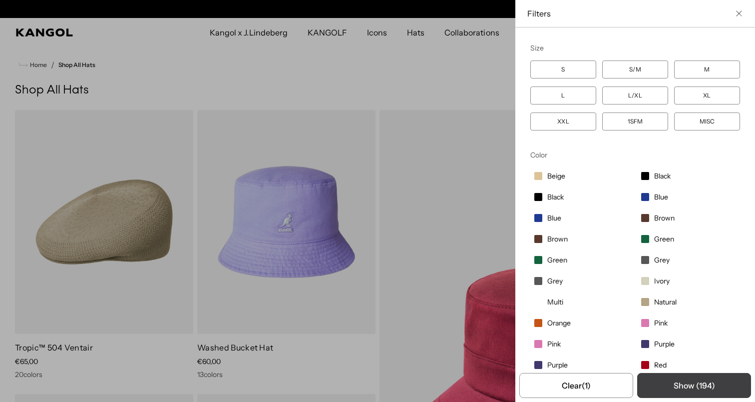
scroll to position [0, 206]
click at [688, 383] on button "Show ( 194 )" at bounding box center [694, 385] width 114 height 25
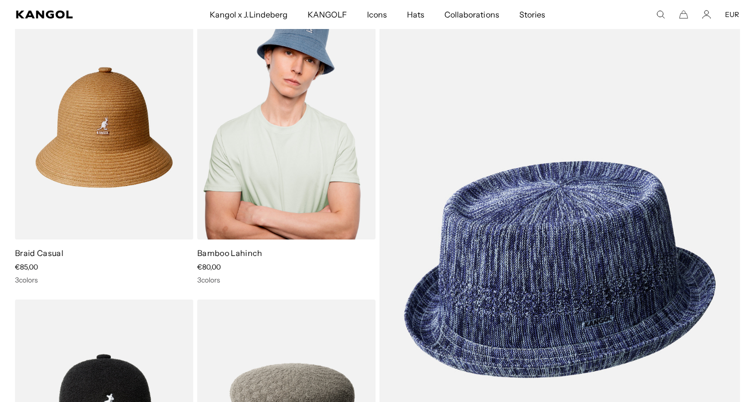
scroll to position [0, 0]
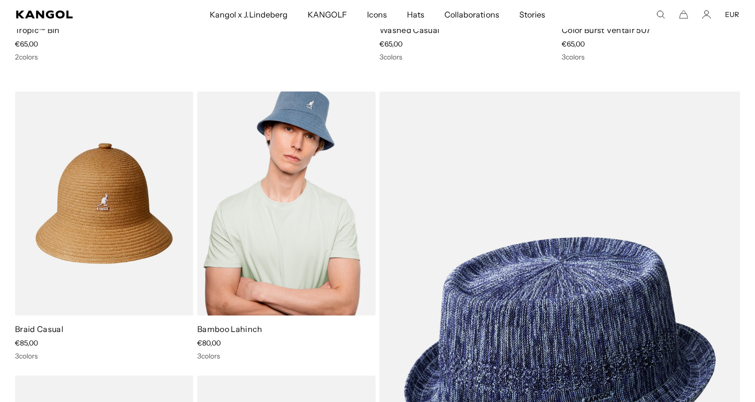
click at [276, 145] on img at bounding box center [286, 203] width 178 height 224
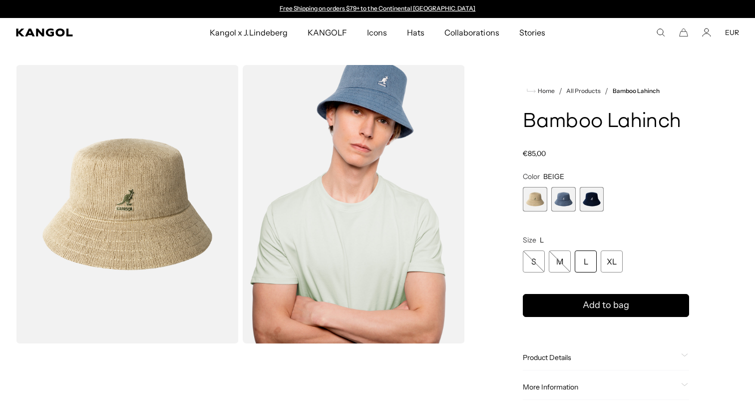
click at [534, 204] on span "1 of 3" at bounding box center [535, 199] width 24 height 24
click at [109, 205] on img "Gallery Viewer" at bounding box center [127, 204] width 223 height 278
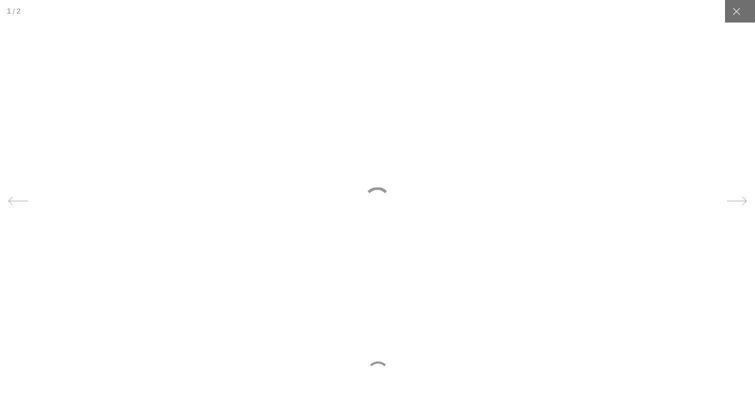
scroll to position [0, 206]
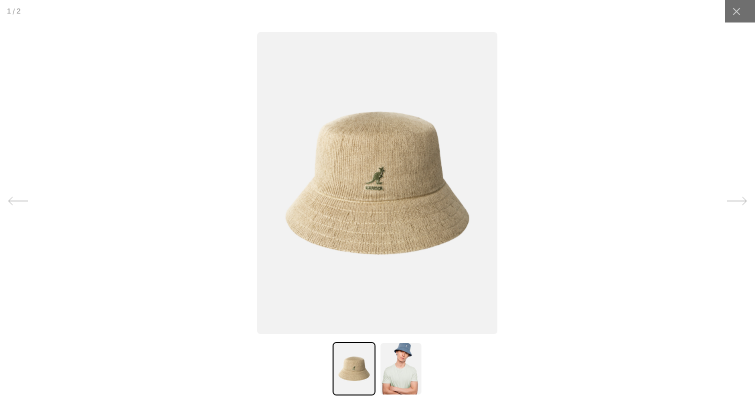
click at [376, 204] on img at bounding box center [377, 183] width 241 height 302
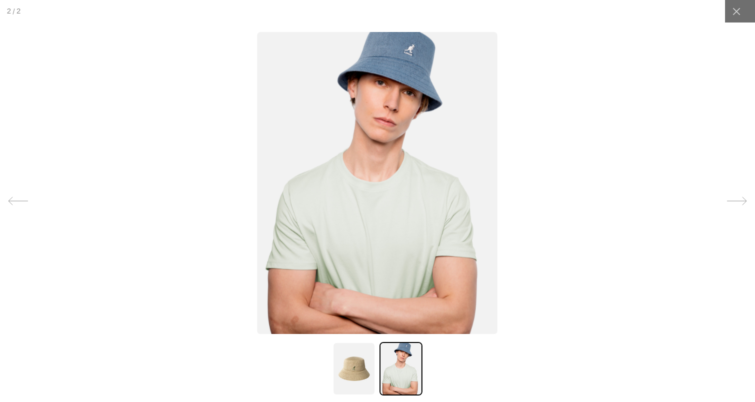
click at [376, 204] on img at bounding box center [377, 183] width 241 height 302
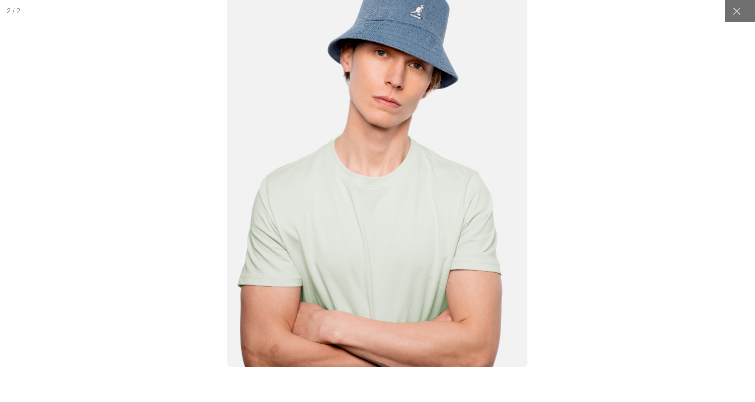
click at [341, 345] on img at bounding box center [377, 178] width 301 height 377
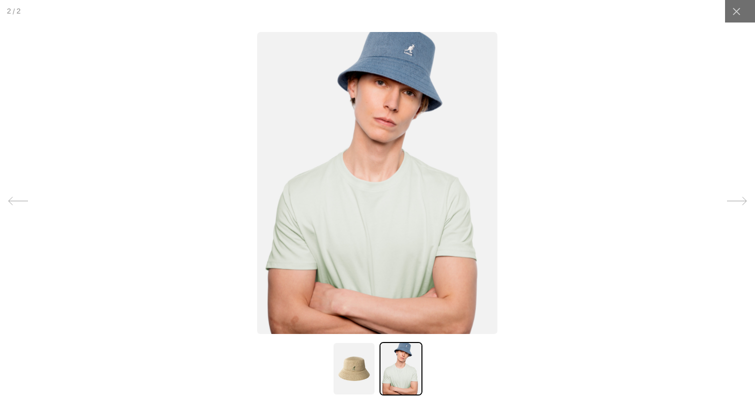
scroll to position [0, 0]
click at [735, 15] on icon at bounding box center [737, 11] width 10 height 10
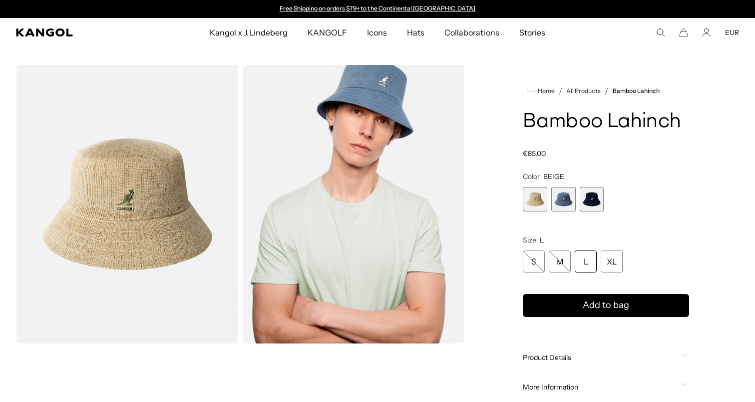
click at [541, 60] on section "Loading... Home / All Products / Bamboo Lahinch Bamboo Lahinch Regular price €8…" at bounding box center [377, 251] width 755 height 408
